Goal: Task Accomplishment & Management: Use online tool/utility

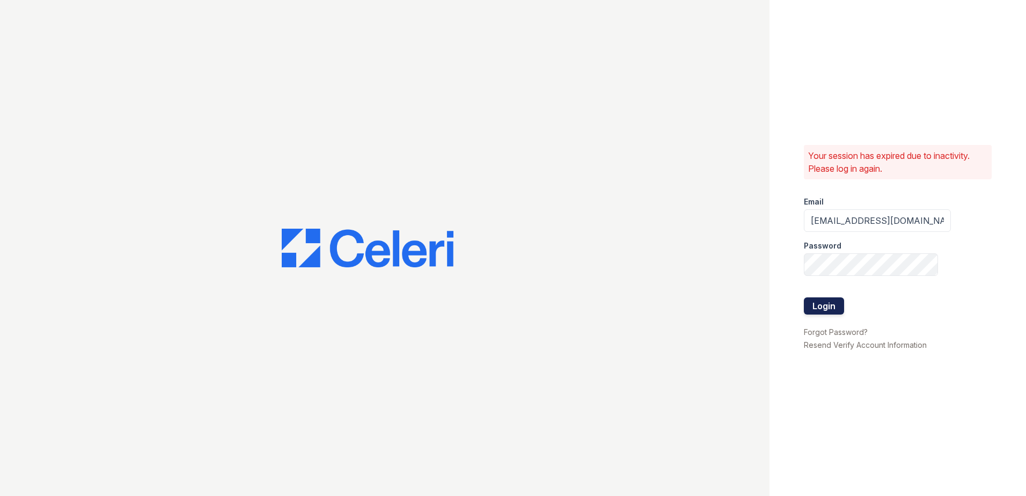
click at [830, 300] on button "Login" at bounding box center [824, 305] width 40 height 17
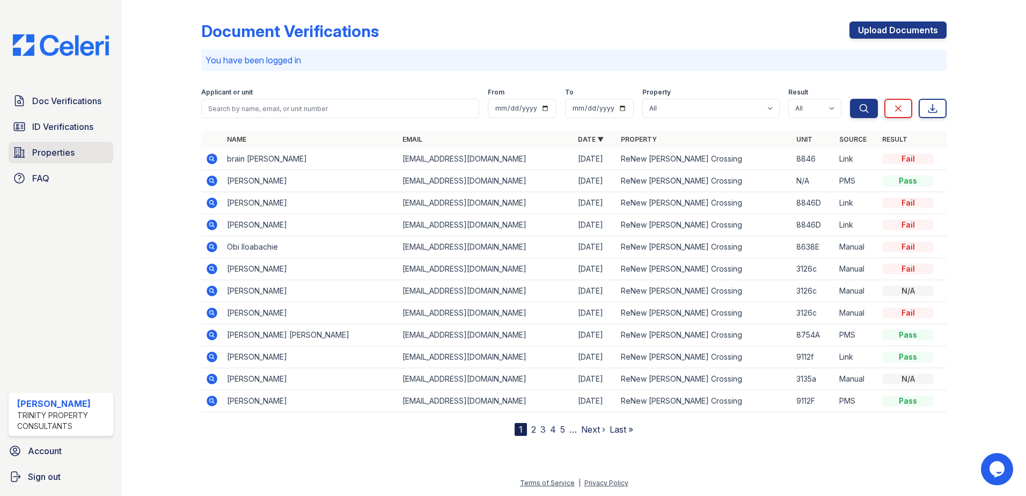
drag, startPoint x: 52, startPoint y: 150, endPoint x: 70, endPoint y: 145, distance: 19.3
click at [52, 150] on span "Properties" at bounding box center [53, 152] width 42 height 13
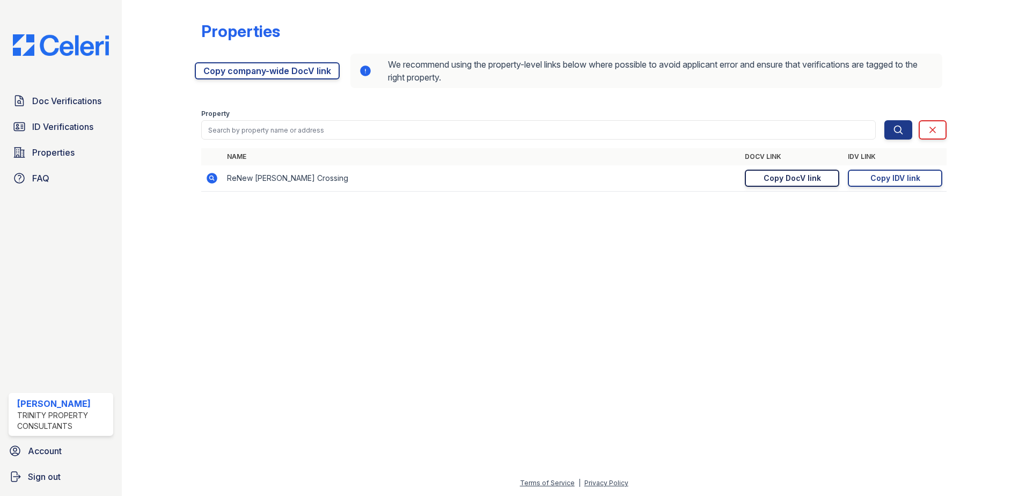
click at [788, 177] on div "Copy DocV link" at bounding box center [792, 178] width 57 height 11
